Goal: Transaction & Acquisition: Book appointment/travel/reservation

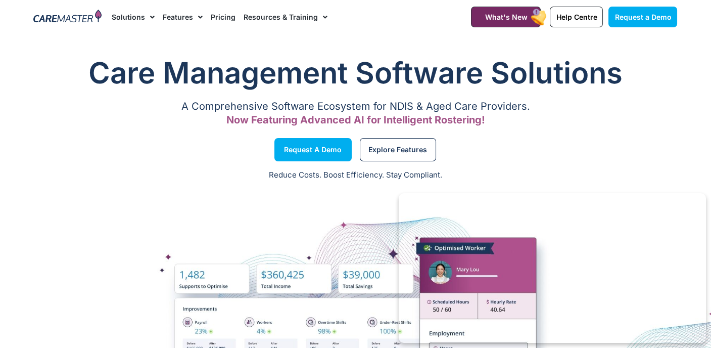
click at [217, 16] on link "Pricing" at bounding box center [223, 17] width 25 height 34
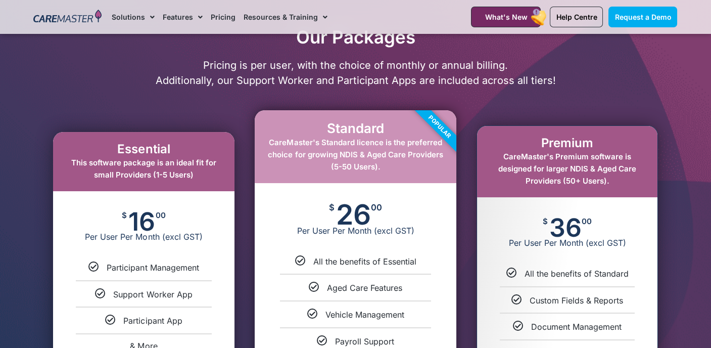
scroll to position [202, 0]
